Goal: Task Accomplishment & Management: Use online tool/utility

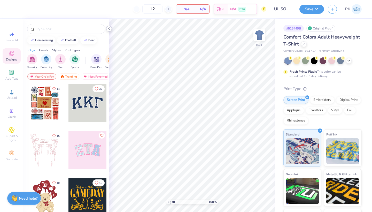
click at [111, 28] on div at bounding box center [109, 29] width 6 height 6
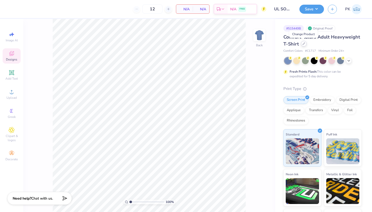
click at [304, 44] on icon at bounding box center [303, 43] width 3 height 3
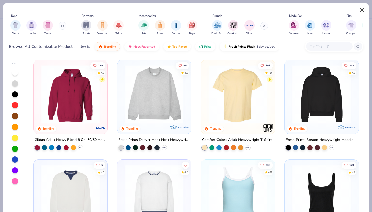
click at [362, 13] on button "Close" at bounding box center [362, 10] width 10 height 10
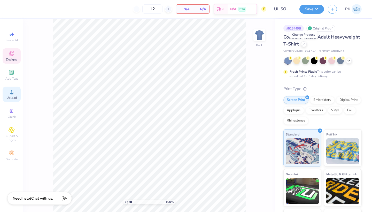
click at [12, 93] on icon at bounding box center [12, 92] width 4 height 4
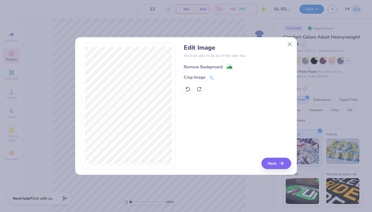
click at [205, 64] on div "Remove Background" at bounding box center [203, 67] width 39 height 6
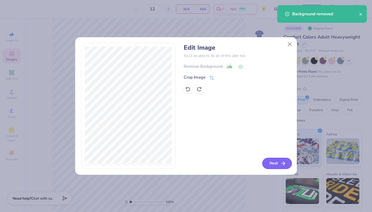
click at [270, 164] on button "Next" at bounding box center [277, 163] width 30 height 11
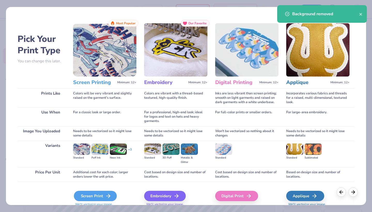
click at [95, 195] on div "Screen Print" at bounding box center [95, 196] width 43 height 10
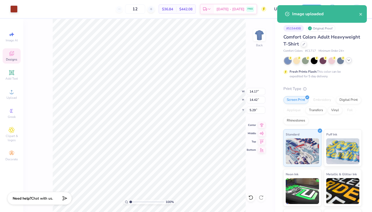
click at [348, 59] on icon at bounding box center [349, 60] width 4 height 4
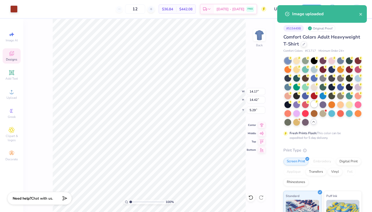
click at [314, 103] on div at bounding box center [314, 104] width 7 height 7
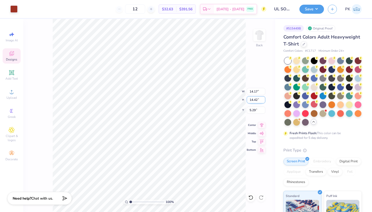
type input "9.82"
type input "9.99"
type input "3.00"
click at [262, 125] on icon at bounding box center [261, 124] width 7 height 6
click at [310, 10] on button "Save" at bounding box center [311, 8] width 25 height 9
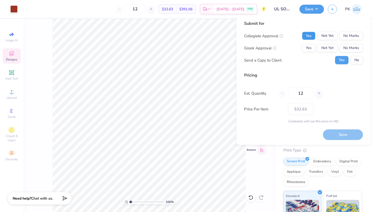
click at [309, 34] on button "Yes" at bounding box center [308, 36] width 13 height 8
click at [356, 51] on button "No Marks" at bounding box center [351, 48] width 24 height 8
click at [354, 63] on button "No" at bounding box center [356, 60] width 12 height 8
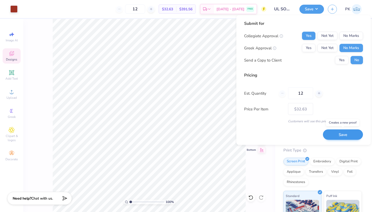
click at [339, 131] on button "Save" at bounding box center [343, 134] width 40 height 11
type input "$32.63"
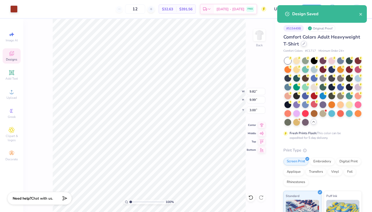
click at [305, 43] on icon at bounding box center [304, 44] width 2 height 2
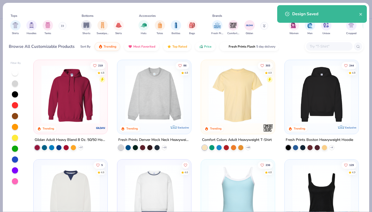
click at [320, 48] on input "text" at bounding box center [329, 46] width 40 height 6
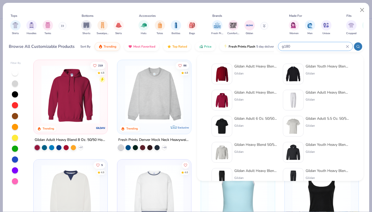
type input "g180"
click at [253, 67] on div "Gildan Adult Heavy Blend Adult 8 Oz. 50/50 Fleece Crew" at bounding box center [255, 66] width 43 height 5
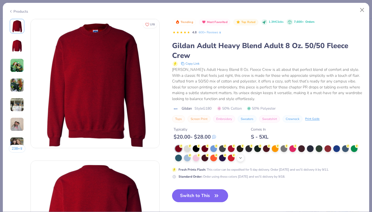
click at [239, 156] on icon at bounding box center [240, 158] width 4 height 4
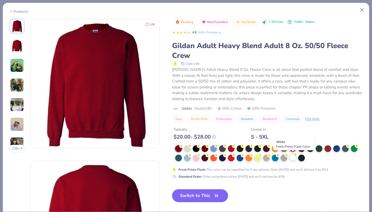
click at [292, 156] on div at bounding box center [292, 157] width 7 height 7
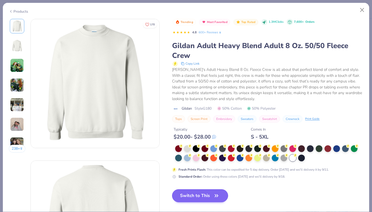
click at [193, 193] on button "Switch to This" at bounding box center [200, 195] width 56 height 13
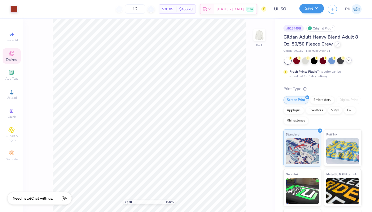
click at [307, 7] on button "Save" at bounding box center [311, 8] width 25 height 9
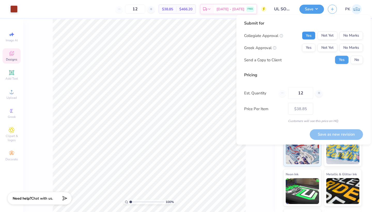
click at [313, 33] on button "Yes" at bounding box center [308, 36] width 13 height 8
click at [348, 43] on div "Collegiate Approval Yes Not Yet No Marks Greek Approval Yes Not Yet No Marks Se…" at bounding box center [303, 48] width 119 height 33
click at [348, 46] on button "No Marks" at bounding box center [351, 48] width 24 height 8
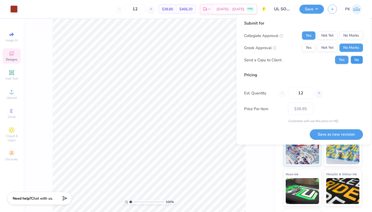
click at [354, 60] on button "No" at bounding box center [356, 60] width 12 height 8
click at [339, 134] on button "Save as new revision" at bounding box center [336, 134] width 53 height 11
type input "$38.85"
